Goal: Find contact information: Find contact information

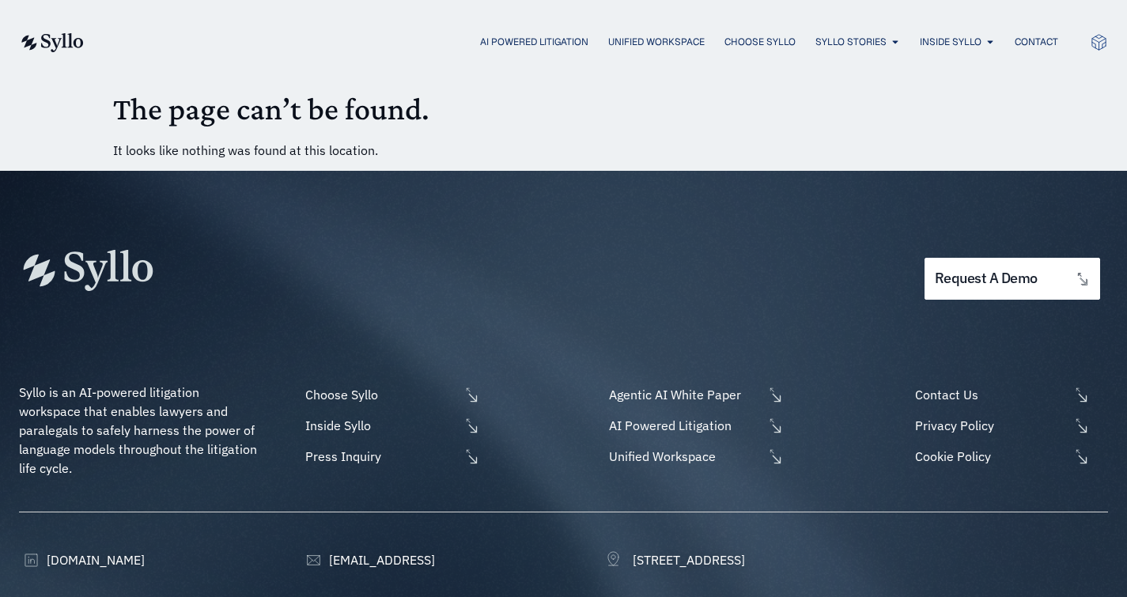
click at [60, 38] on img at bounding box center [51, 42] width 65 height 19
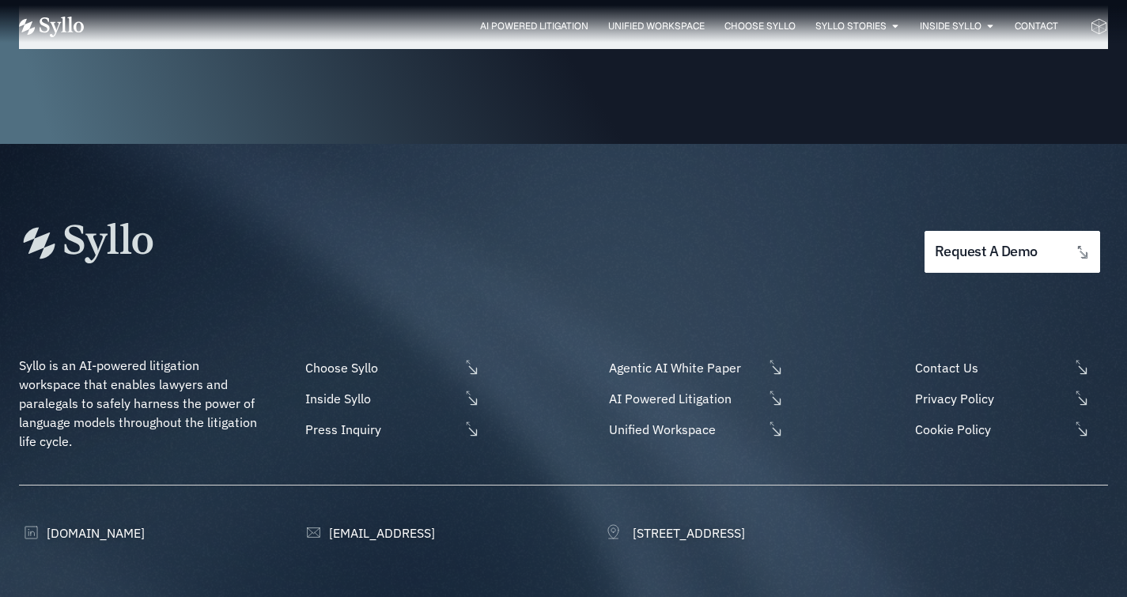
scroll to position [5204, 0]
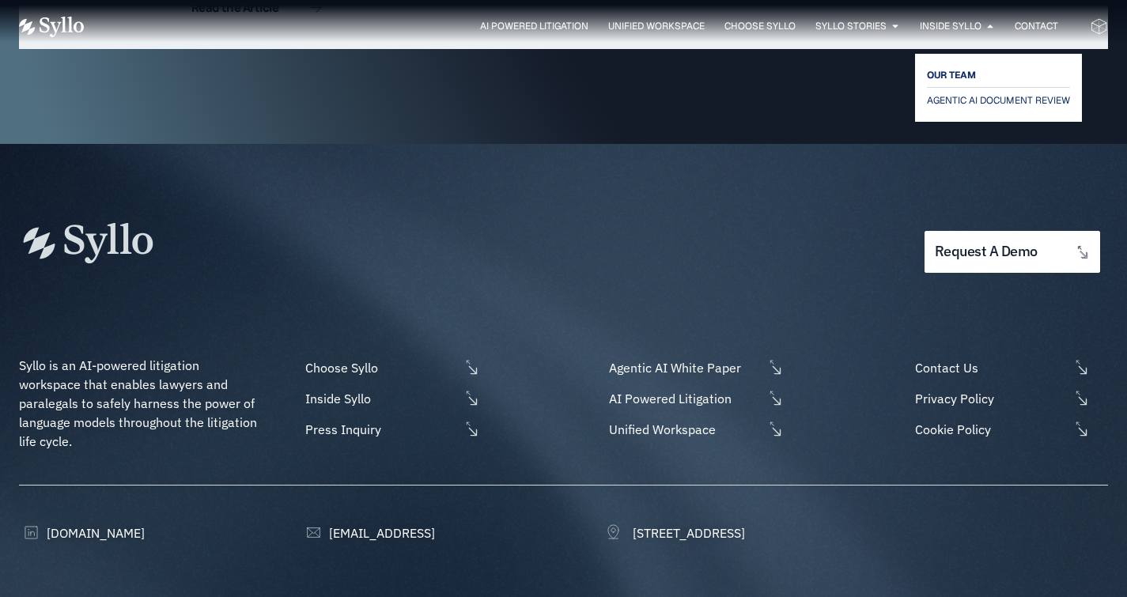
click at [957, 70] on span "OUR TEAM" at bounding box center [951, 75] width 49 height 19
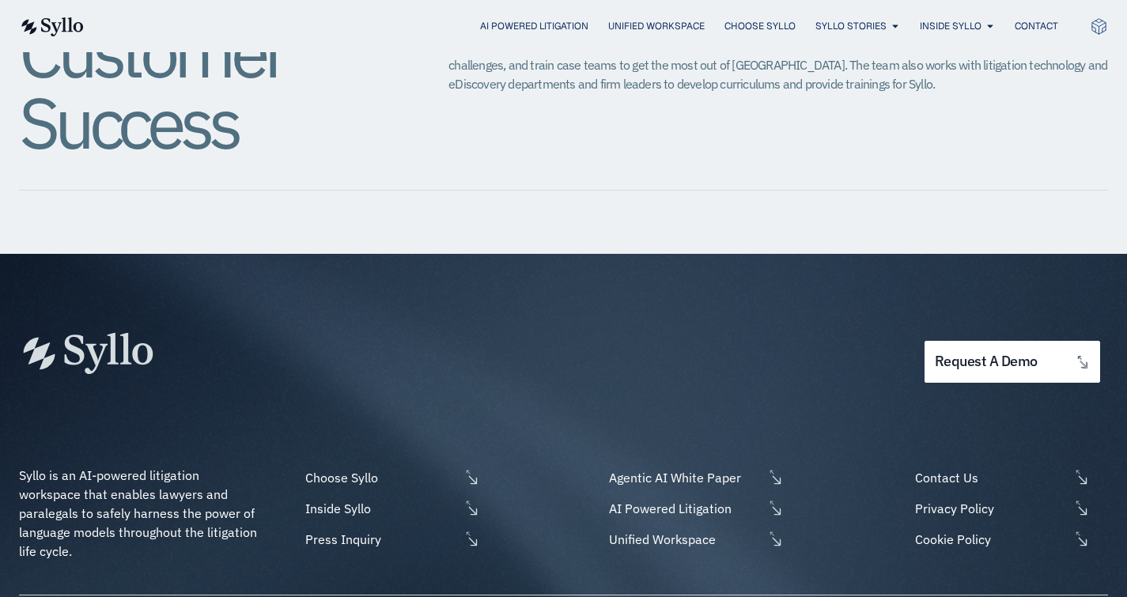
scroll to position [2114, 0]
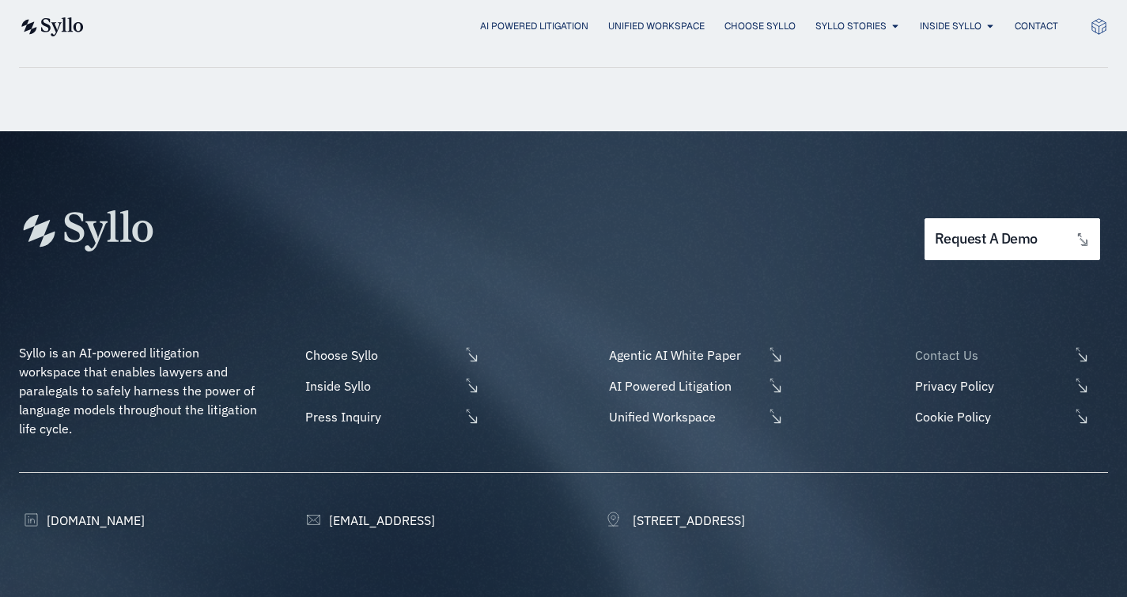
click at [934, 345] on span "Contact Us" at bounding box center [990, 354] width 158 height 19
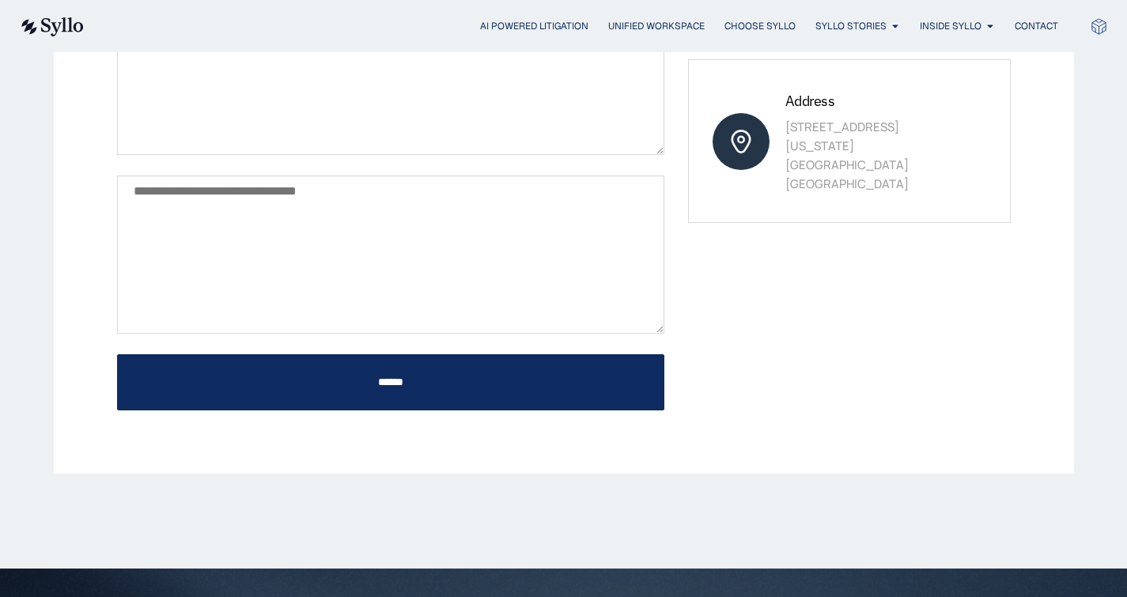
scroll to position [844, 0]
